Goal: Entertainment & Leisure: Consume media (video, audio)

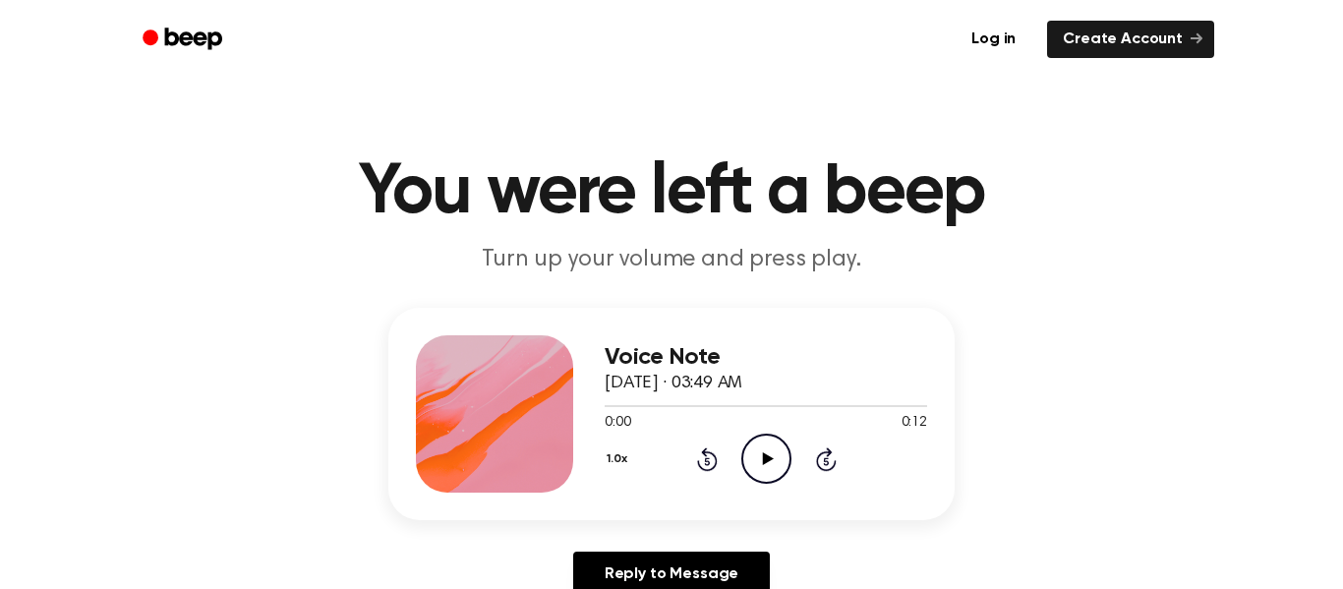
click at [743, 434] on icon "Play Audio" at bounding box center [766, 458] width 50 height 50
click at [742, 456] on icon "Play Audio" at bounding box center [766, 458] width 50 height 50
